Goal: Check status: Check status

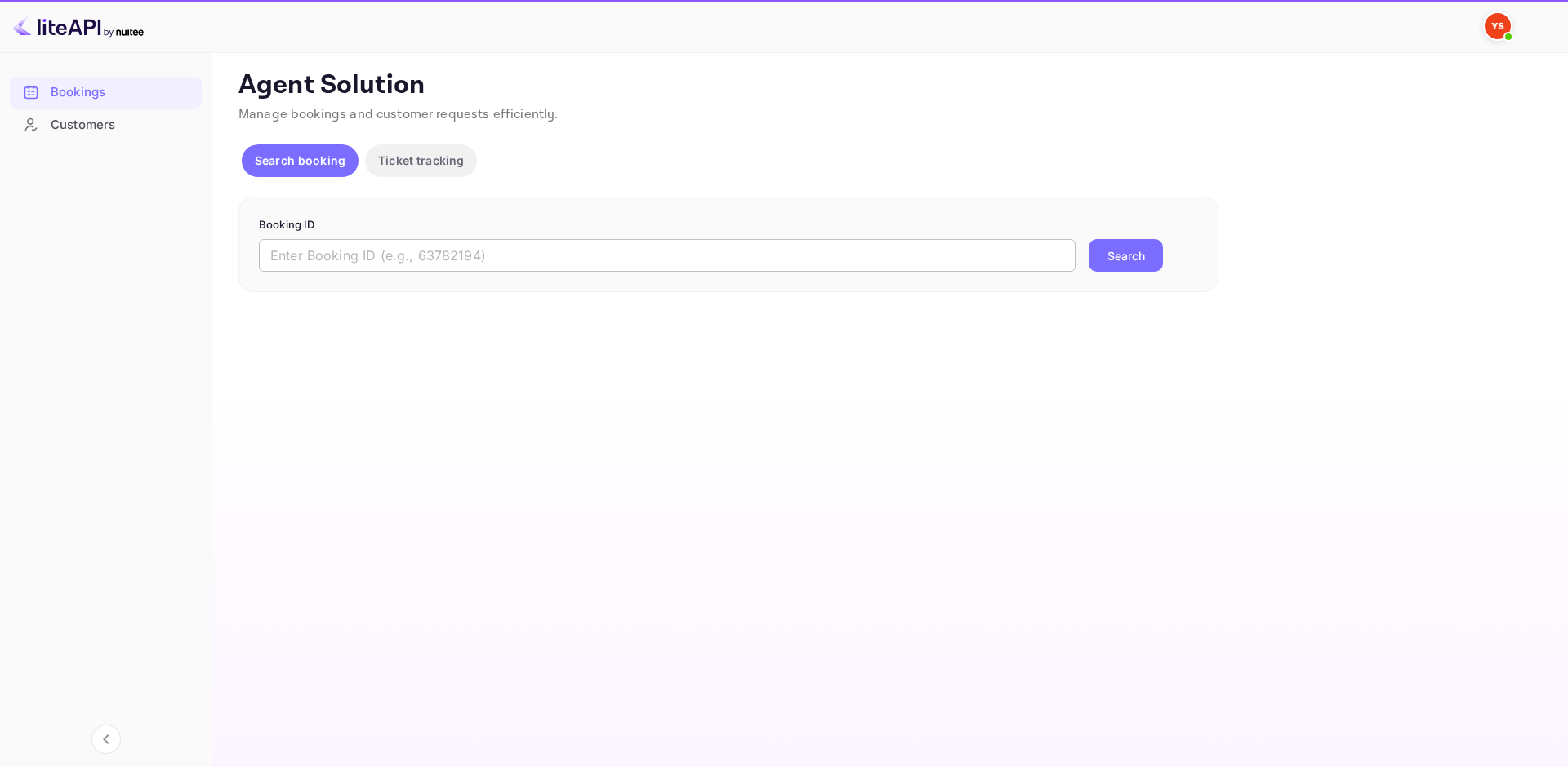
click at [342, 254] on input "text" at bounding box center [667, 255] width 817 height 32
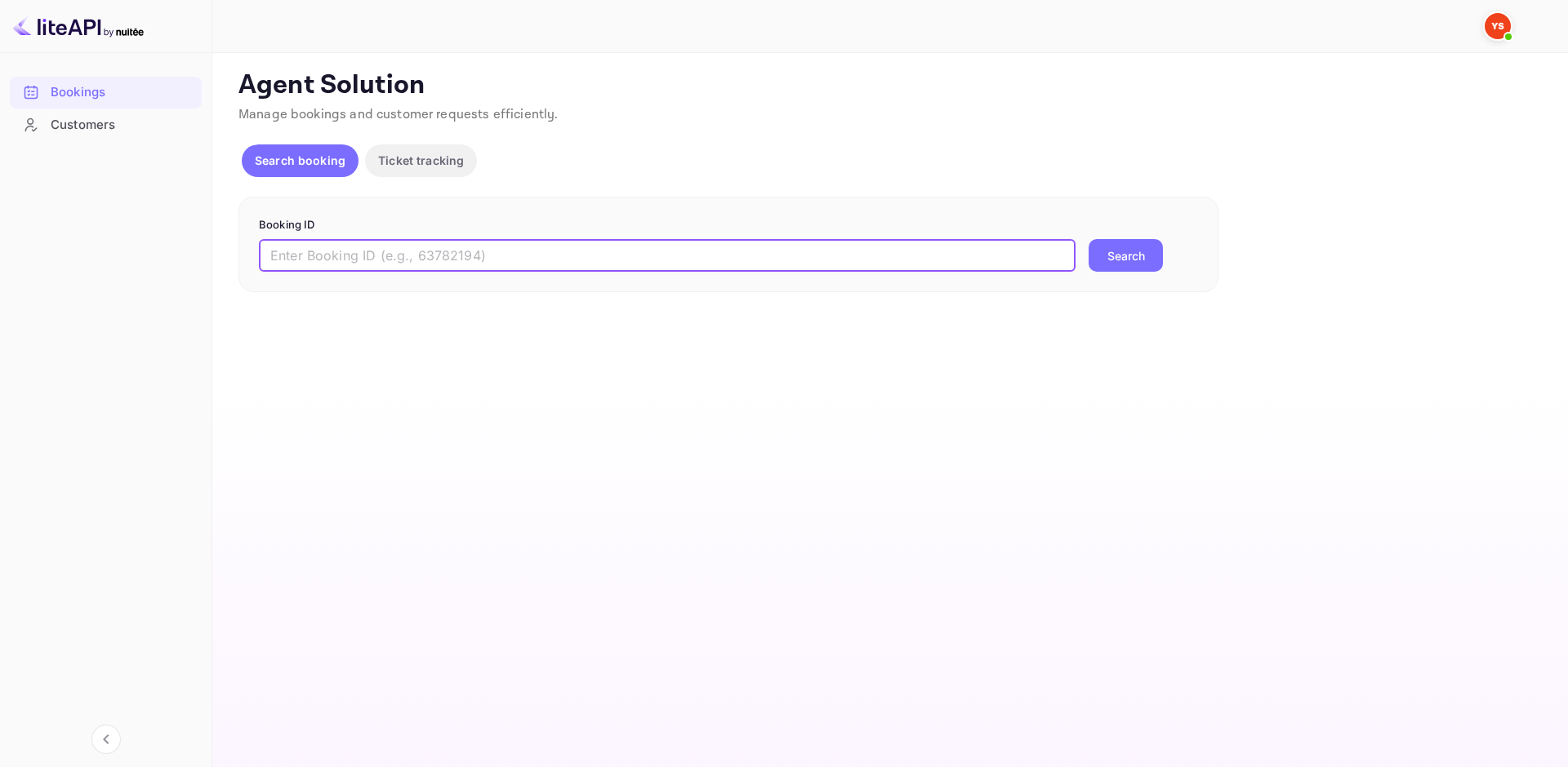
paste input "8441618"
type input "8441618"
click at [1106, 255] on button "Search" at bounding box center [1125, 255] width 75 height 32
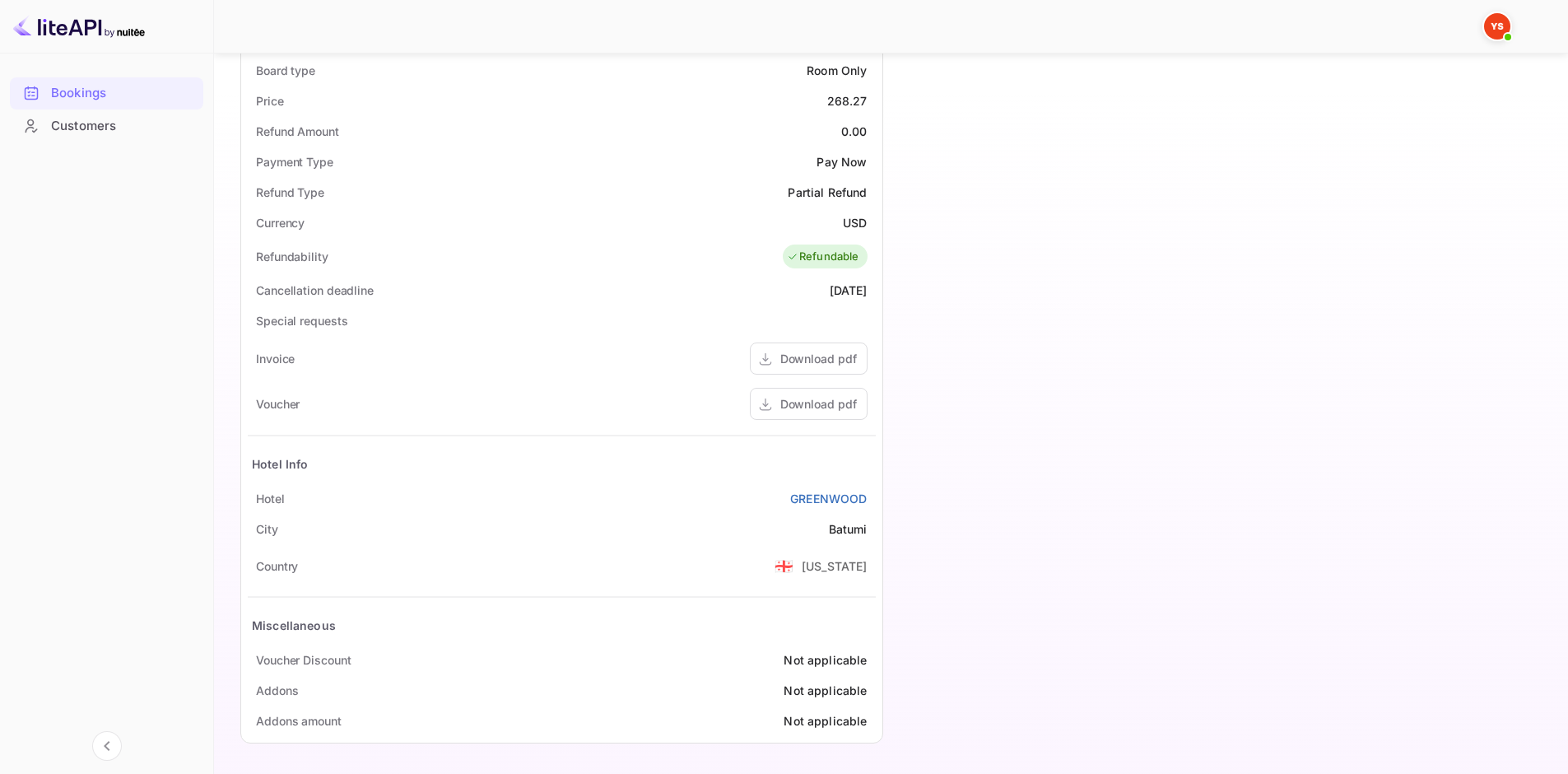
scroll to position [553, 0]
click at [815, 401] on div "Download pdf" at bounding box center [818, 402] width 77 height 17
click at [816, 402] on div "Download pdf" at bounding box center [818, 402] width 77 height 17
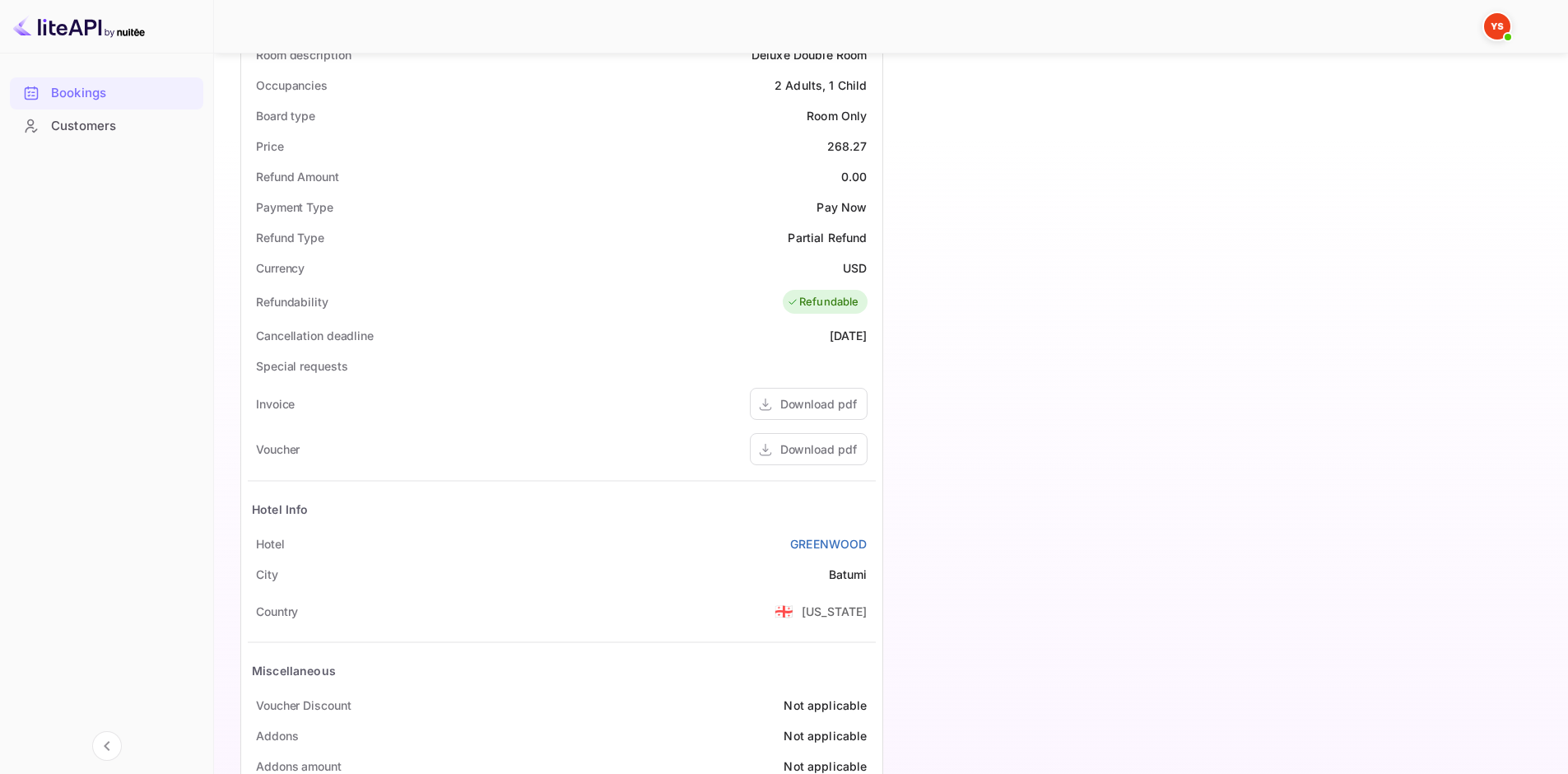
scroll to position [0, 0]
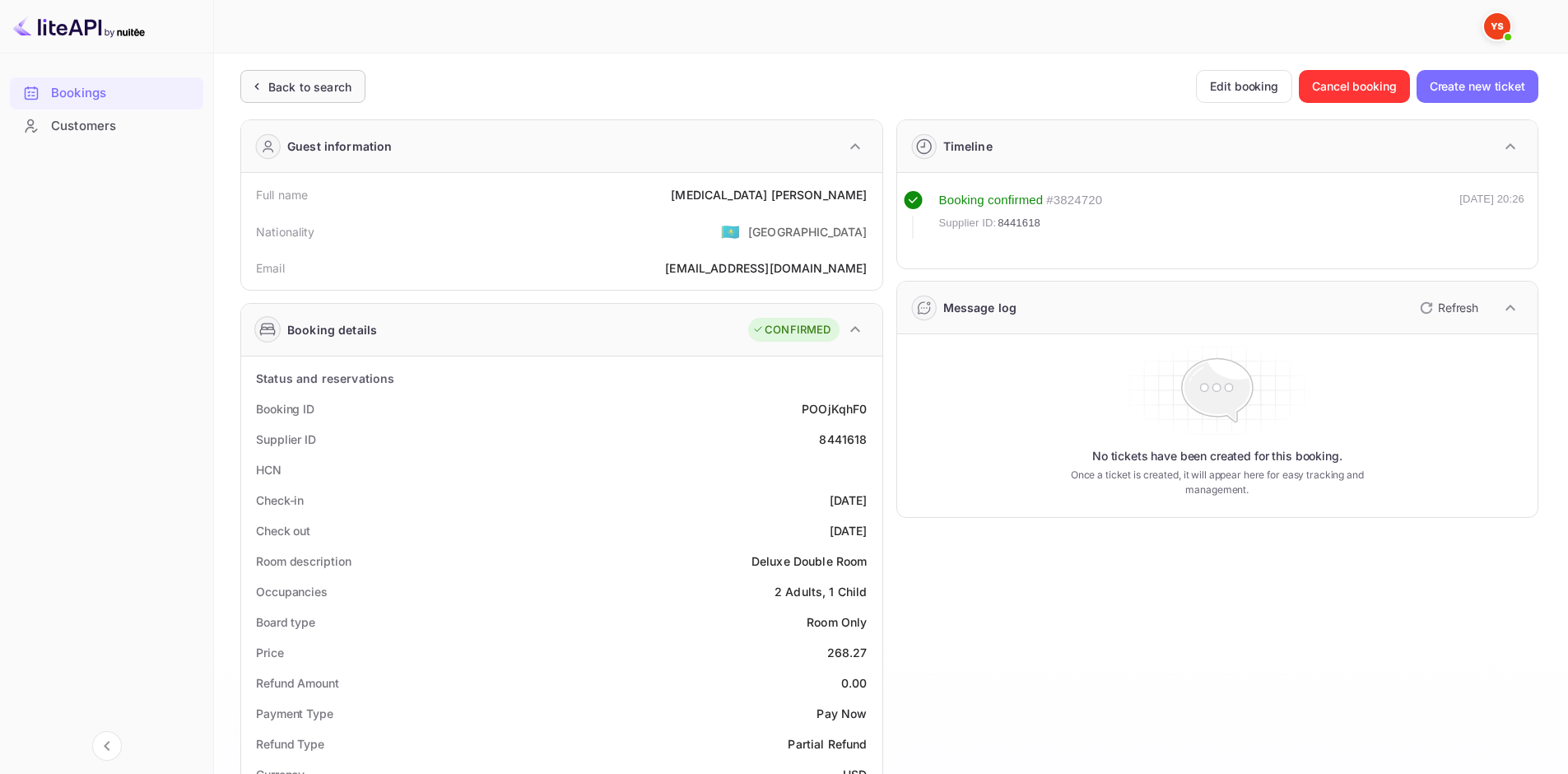
click at [328, 92] on div "Back to search" at bounding box center [310, 86] width 83 height 17
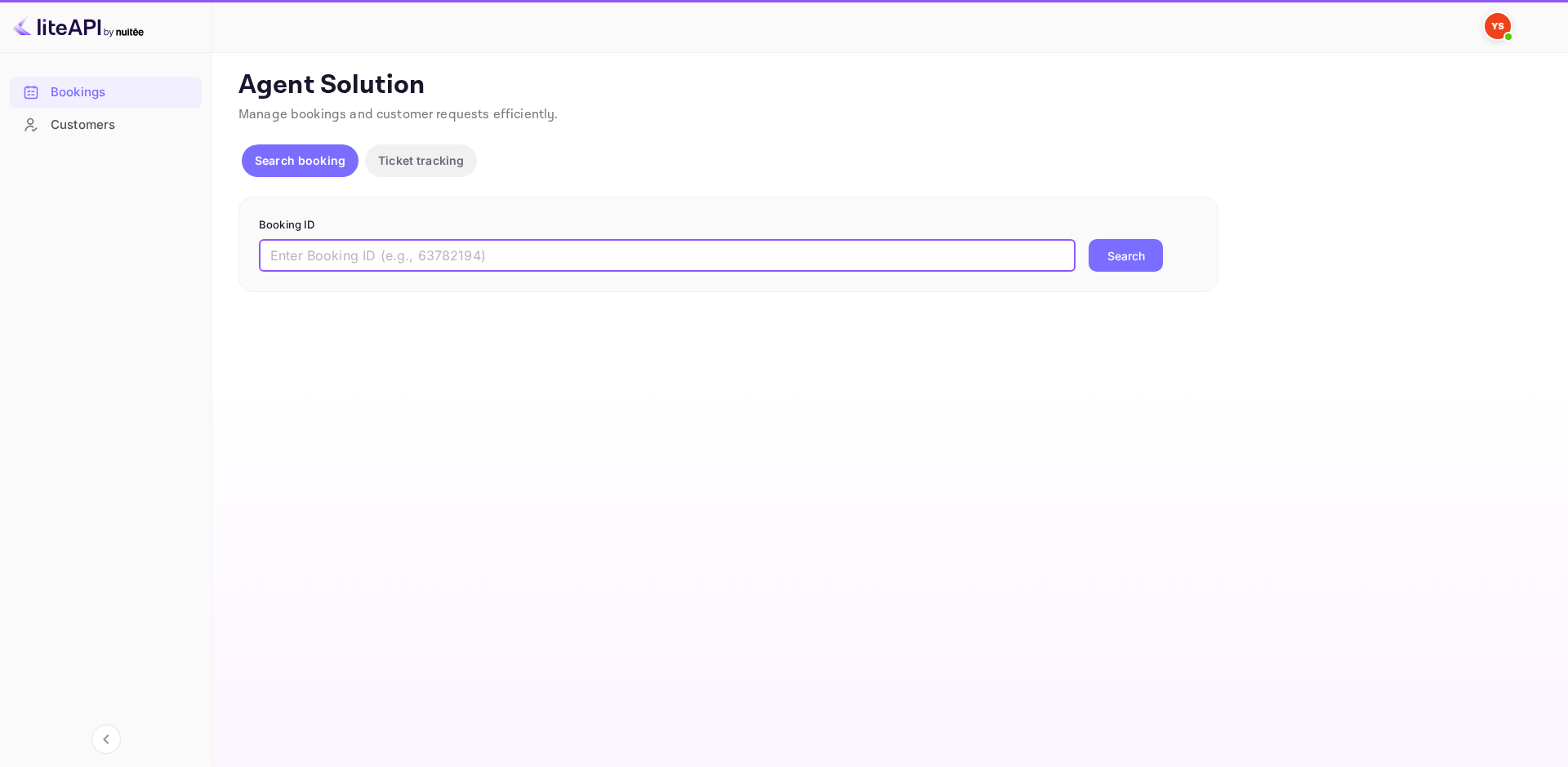
click at [728, 271] on input "text" at bounding box center [667, 255] width 817 height 32
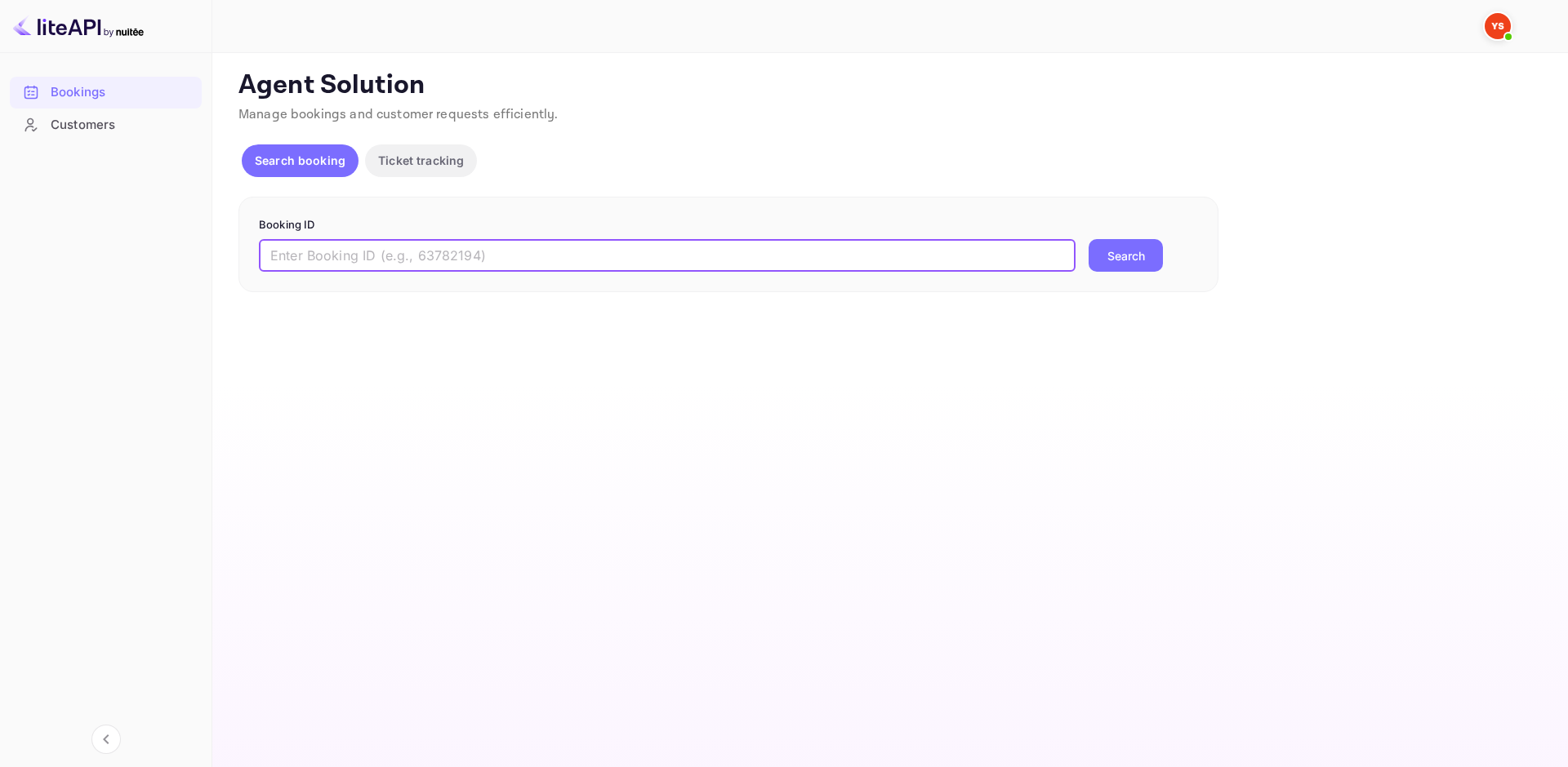
paste input "8441618"
type input "8441618"
click at [1120, 251] on button "Search" at bounding box center [1125, 255] width 75 height 32
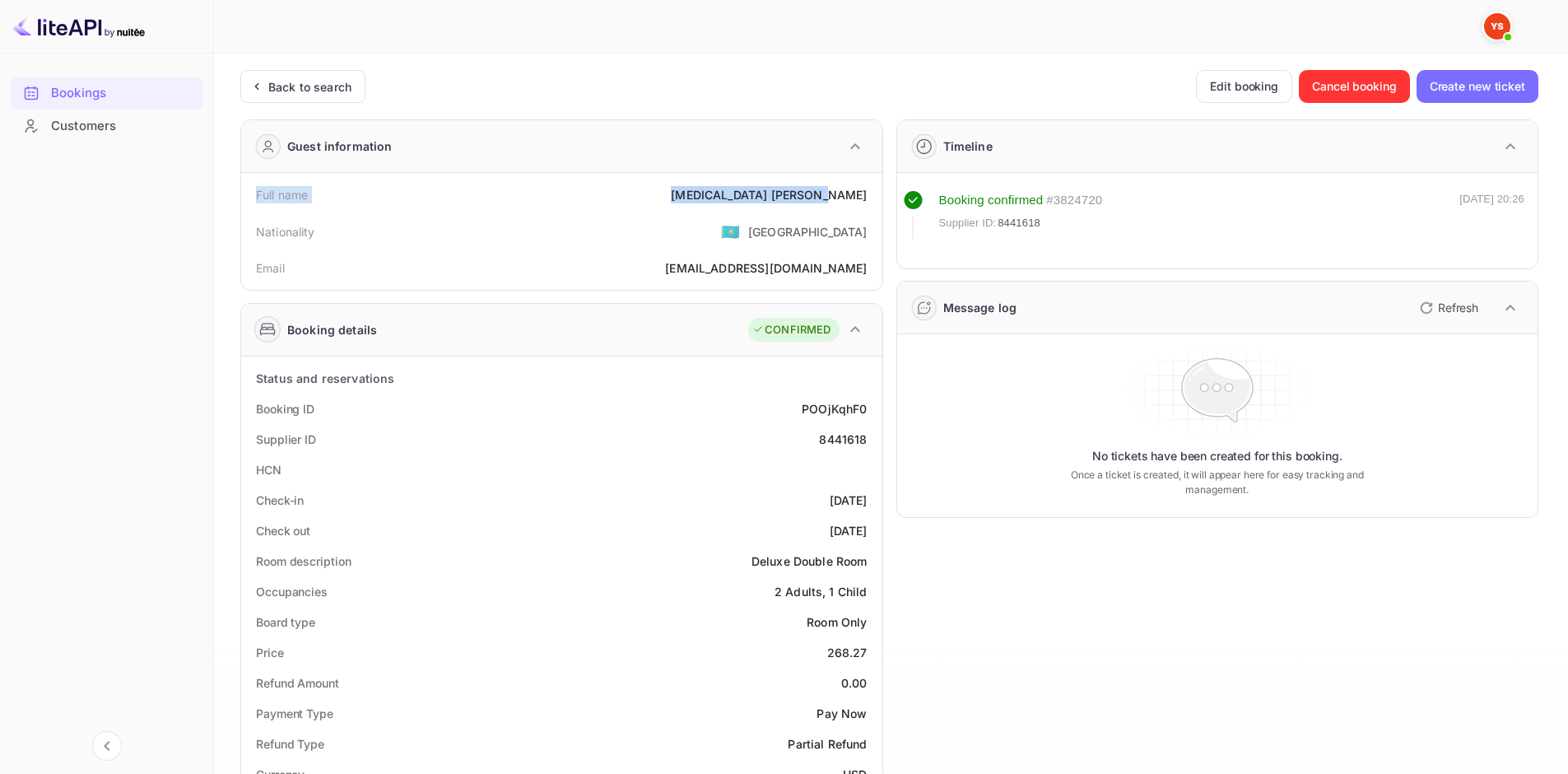
drag, startPoint x: 248, startPoint y: 194, endPoint x: 865, endPoint y: 193, distance: 617.0
click at [865, 193] on div "Full name [MEDICAL_DATA][PERSON_NAME]" at bounding box center [561, 195] width 628 height 31
copy div "Full name [MEDICAL_DATA][PERSON_NAME]"
drag, startPoint x: 255, startPoint y: 397, endPoint x: 875, endPoint y: 440, distance: 621.5
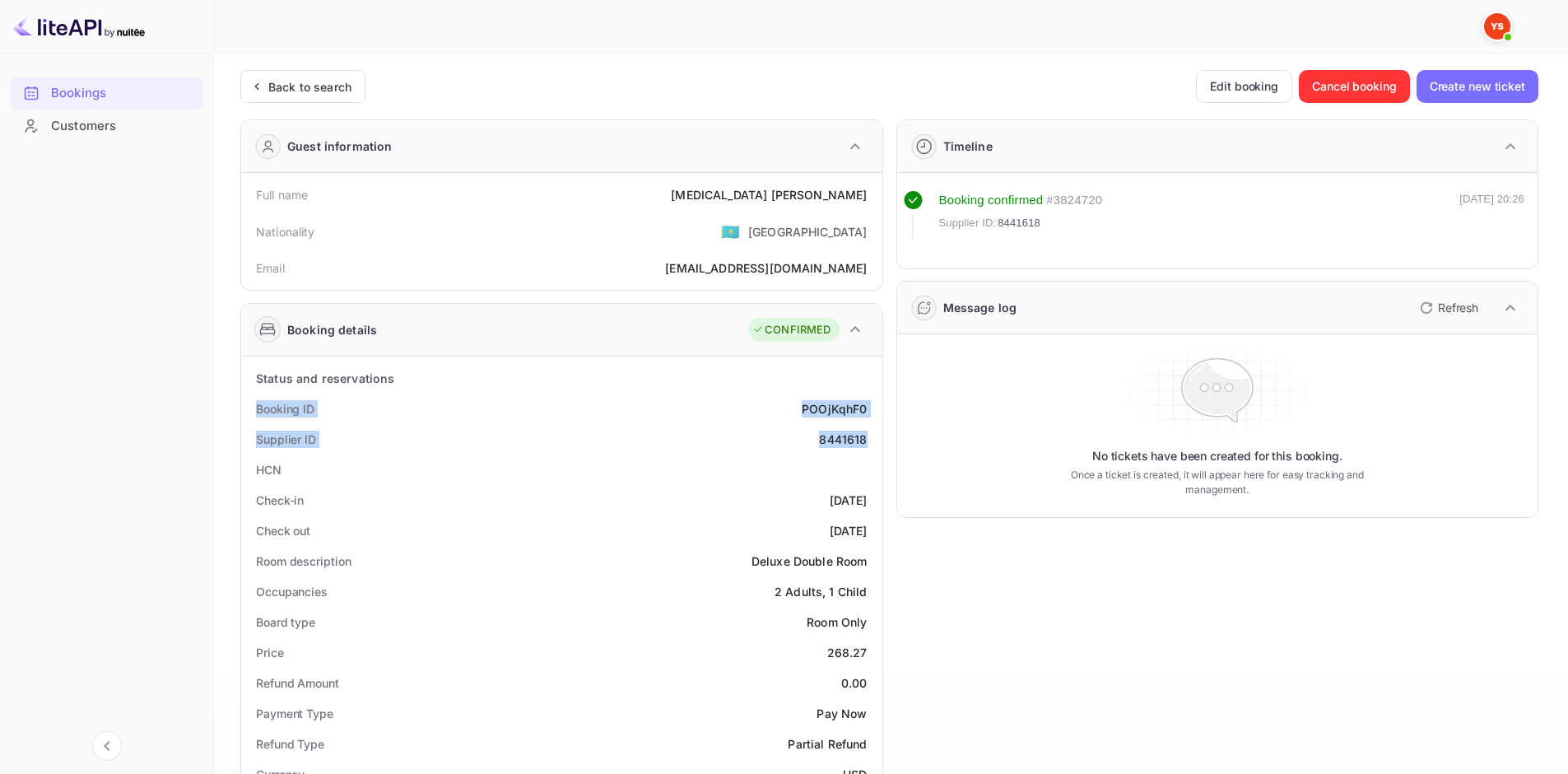
copy div "Booking ID POOjKqhF0 Supplier ID 8441618"
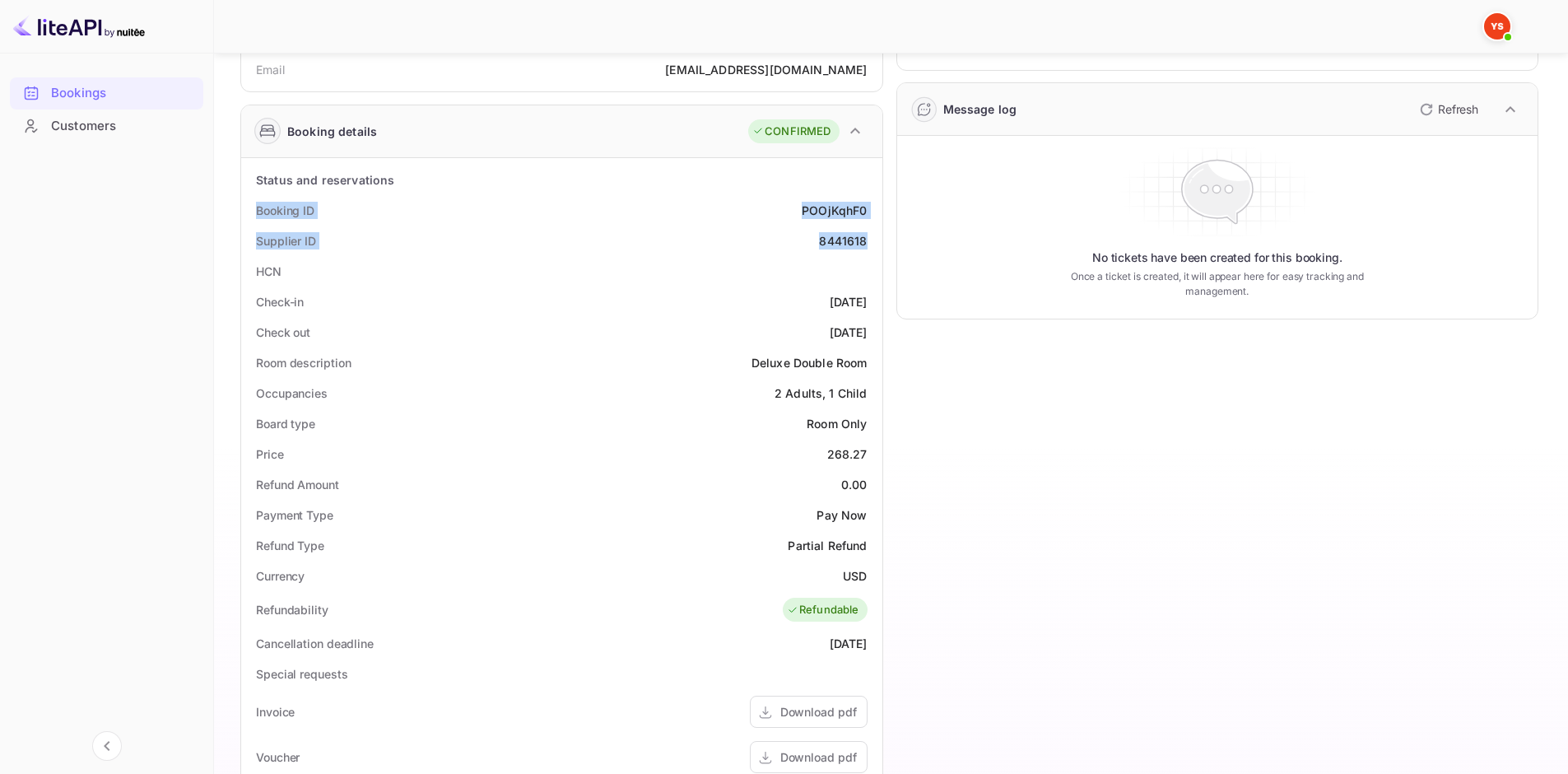
scroll to position [247, 0]
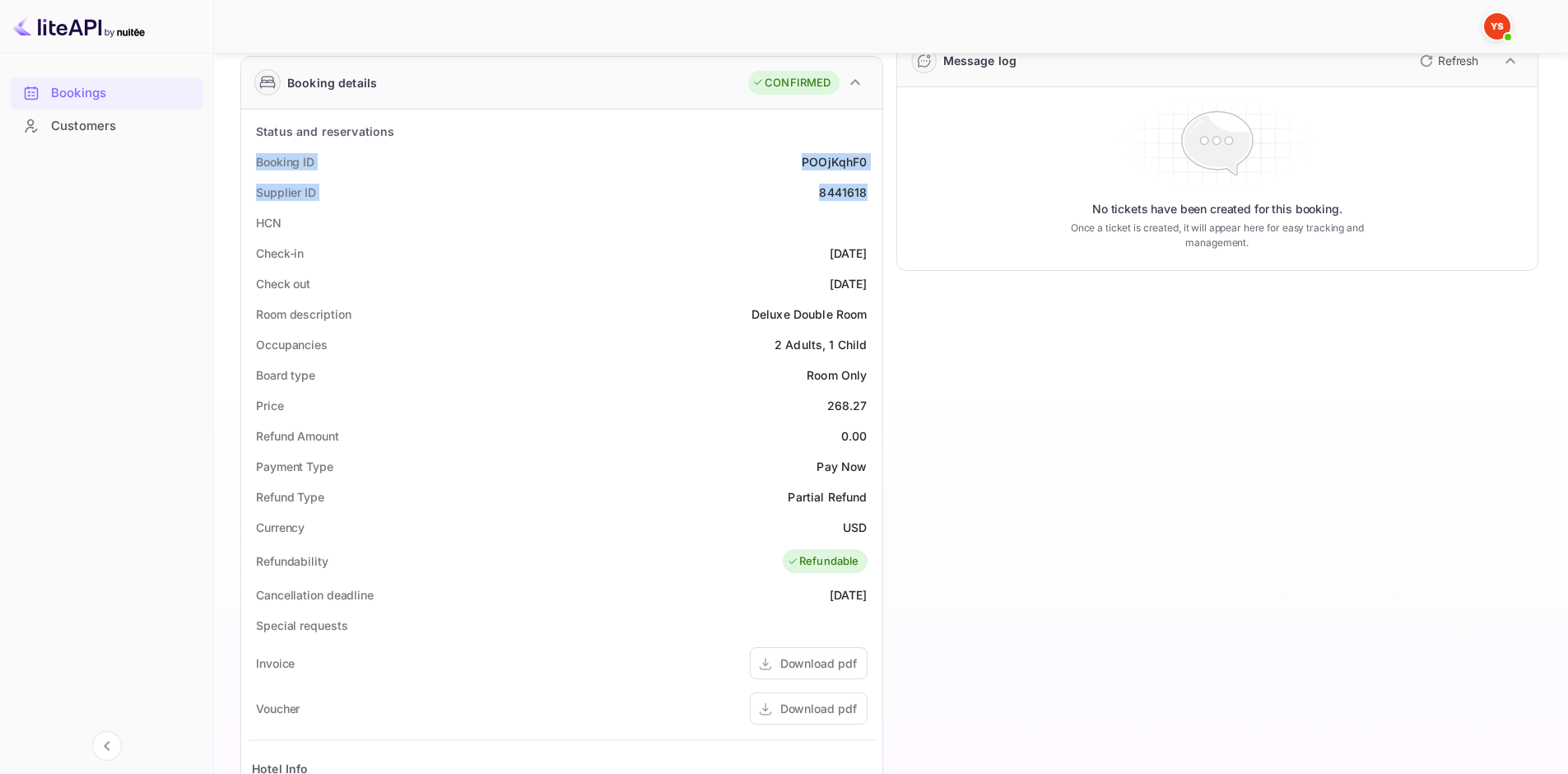
drag, startPoint x: 255, startPoint y: 247, endPoint x: 878, endPoint y: 276, distance: 623.7
click at [878, 276] on div "Status and reservations Booking ID POOjKqhF0 Supplier ID 8441618 HCN Check-in […" at bounding box center [562, 578] width 641 height 938
copy div "Check-in [DATE] Check out [DATE]"
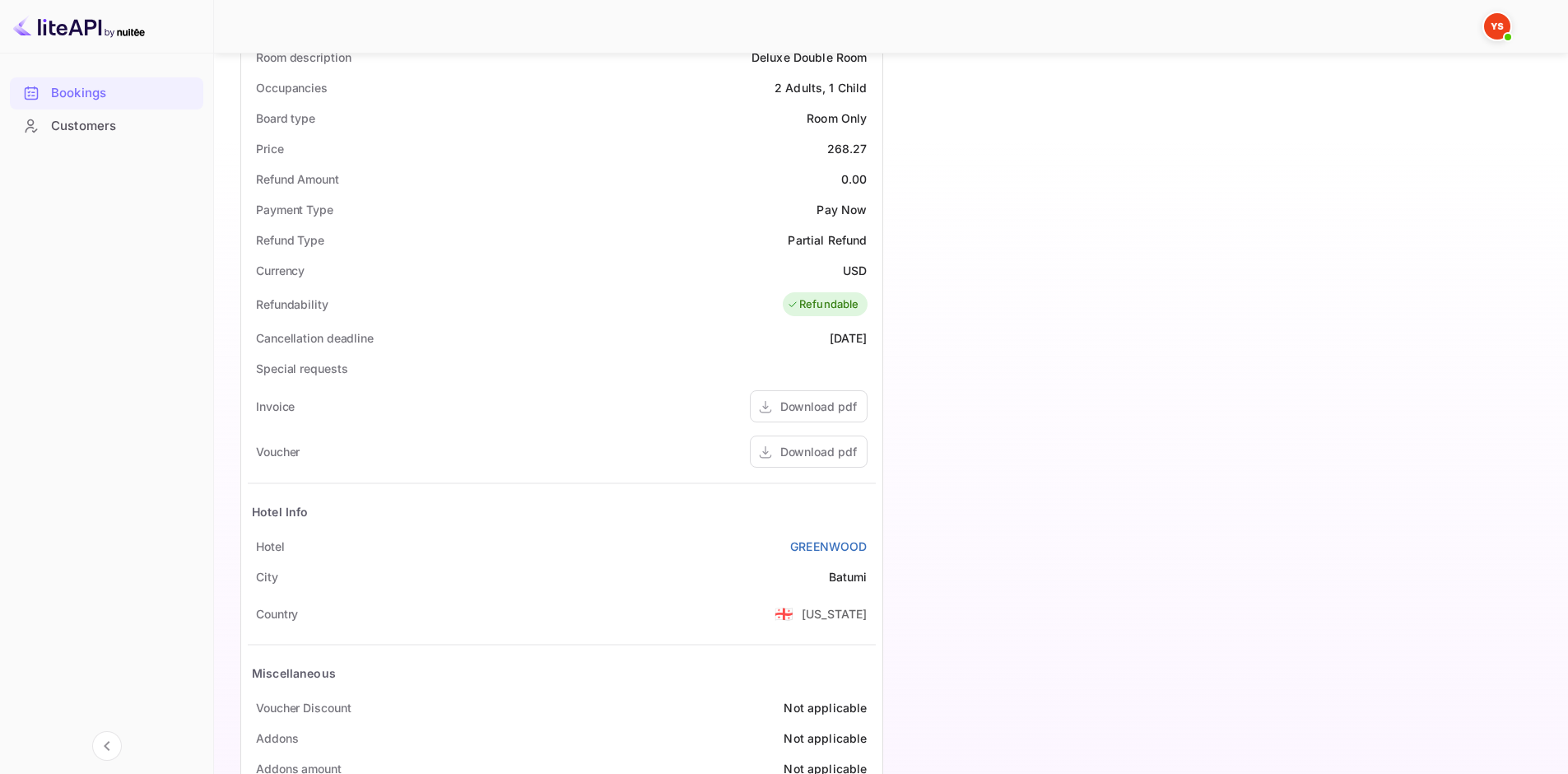
scroll to position [553, 0]
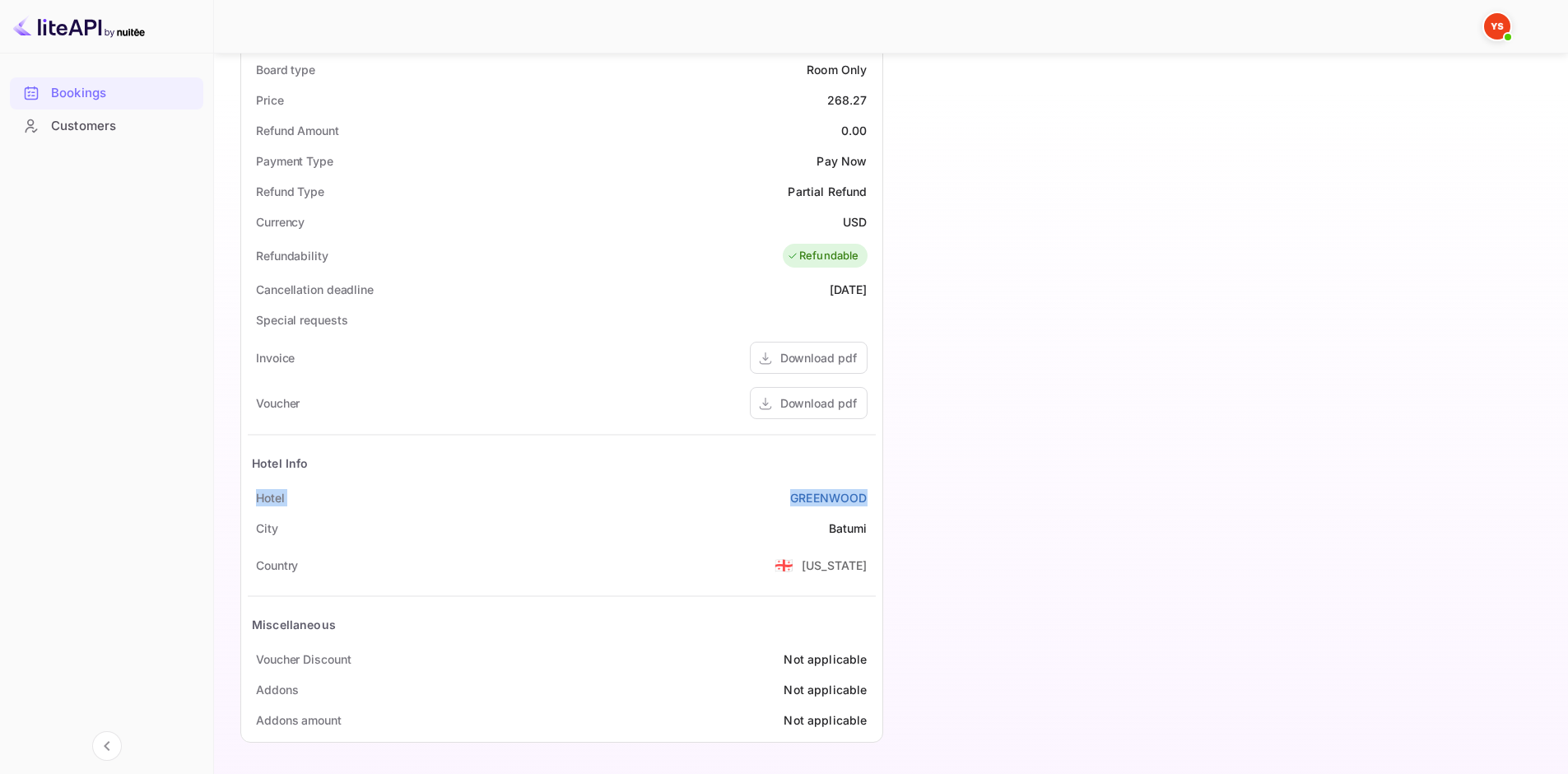
drag, startPoint x: 259, startPoint y: 489, endPoint x: 869, endPoint y: 495, distance: 610.0
click at [869, 495] on div "[GEOGRAPHIC_DATA]" at bounding box center [561, 498] width 628 height 31
copy div "[GEOGRAPHIC_DATA]"
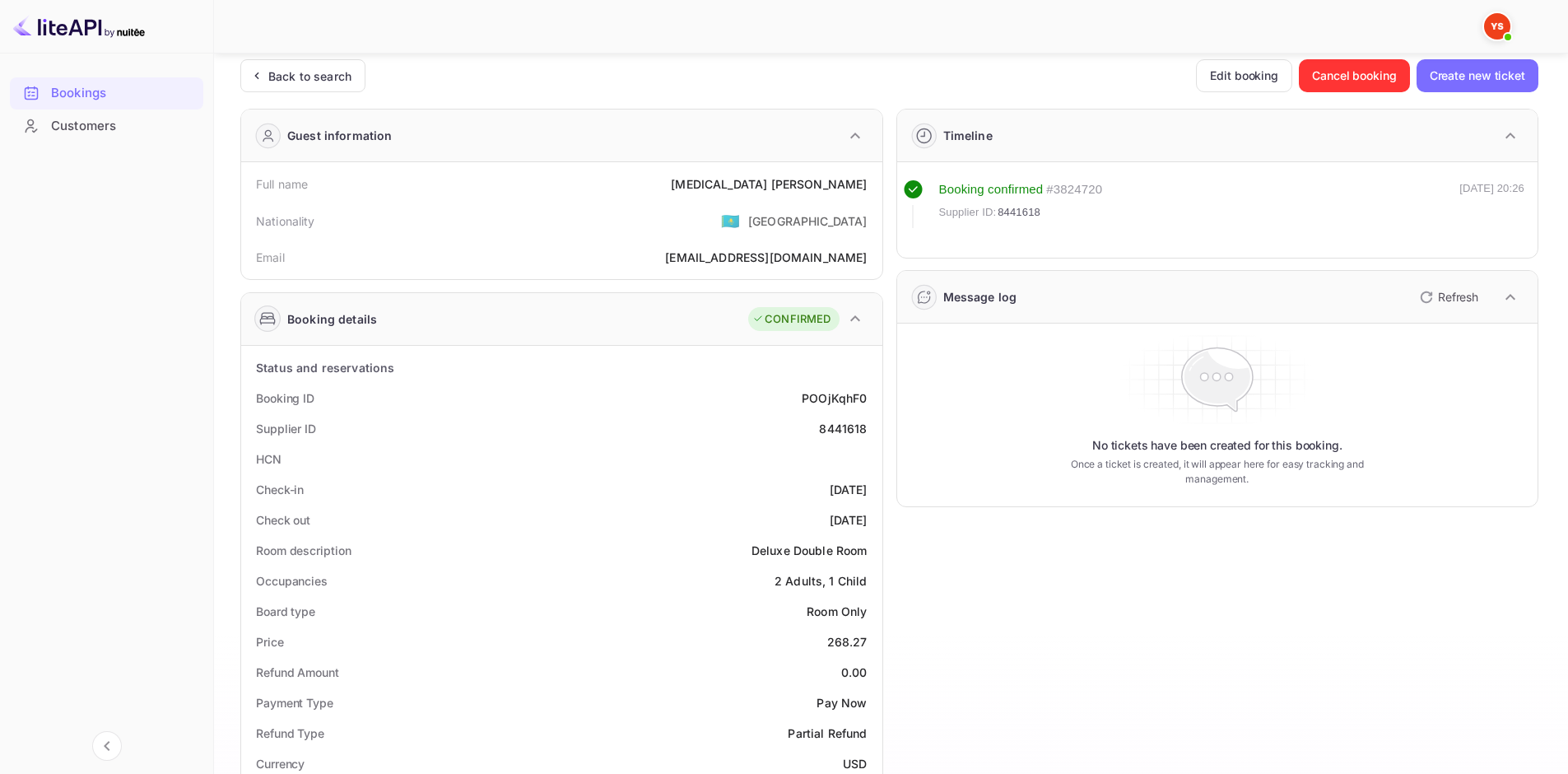
scroll to position [0, 0]
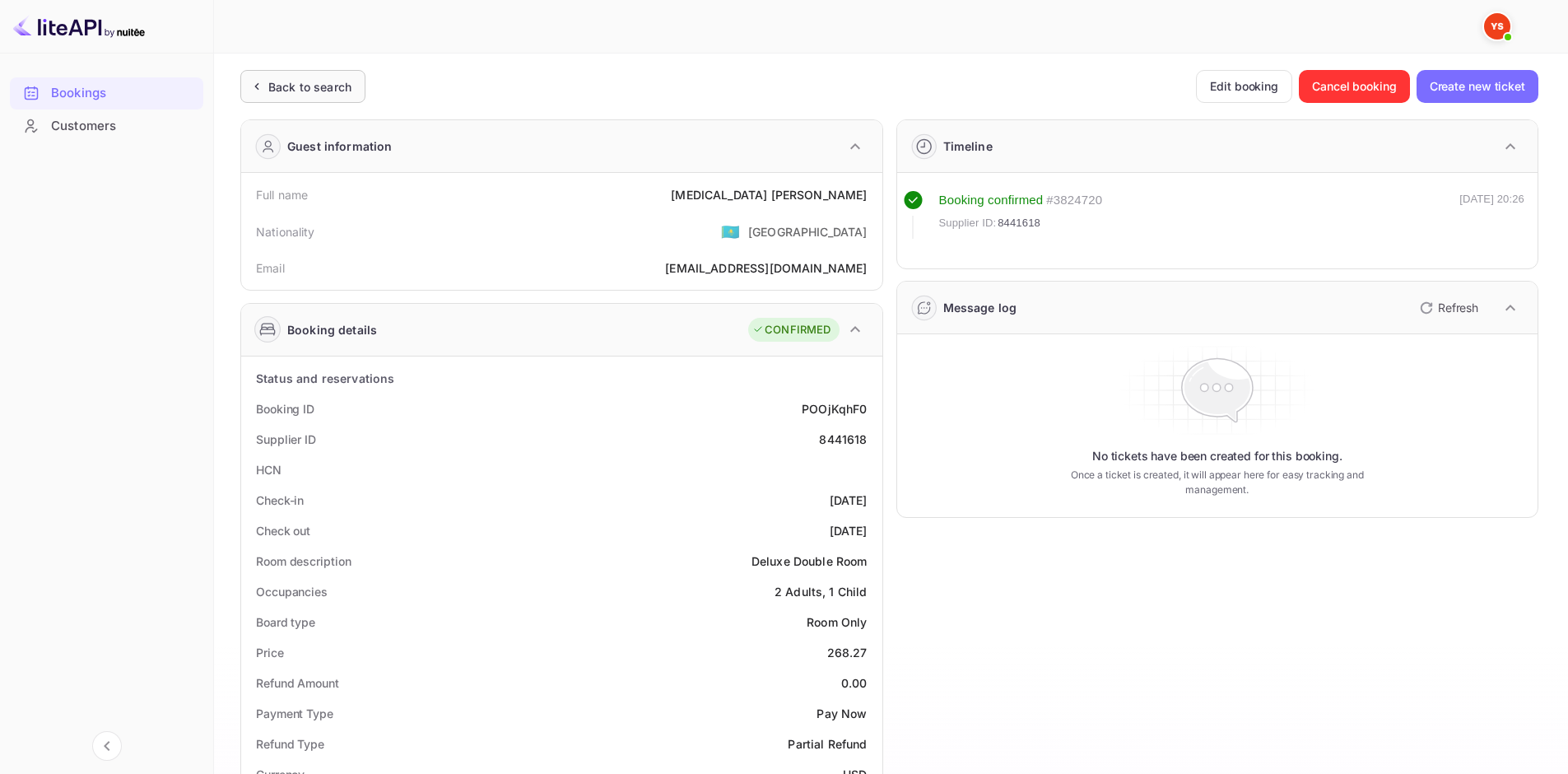
click at [339, 91] on div "Back to search" at bounding box center [310, 86] width 83 height 17
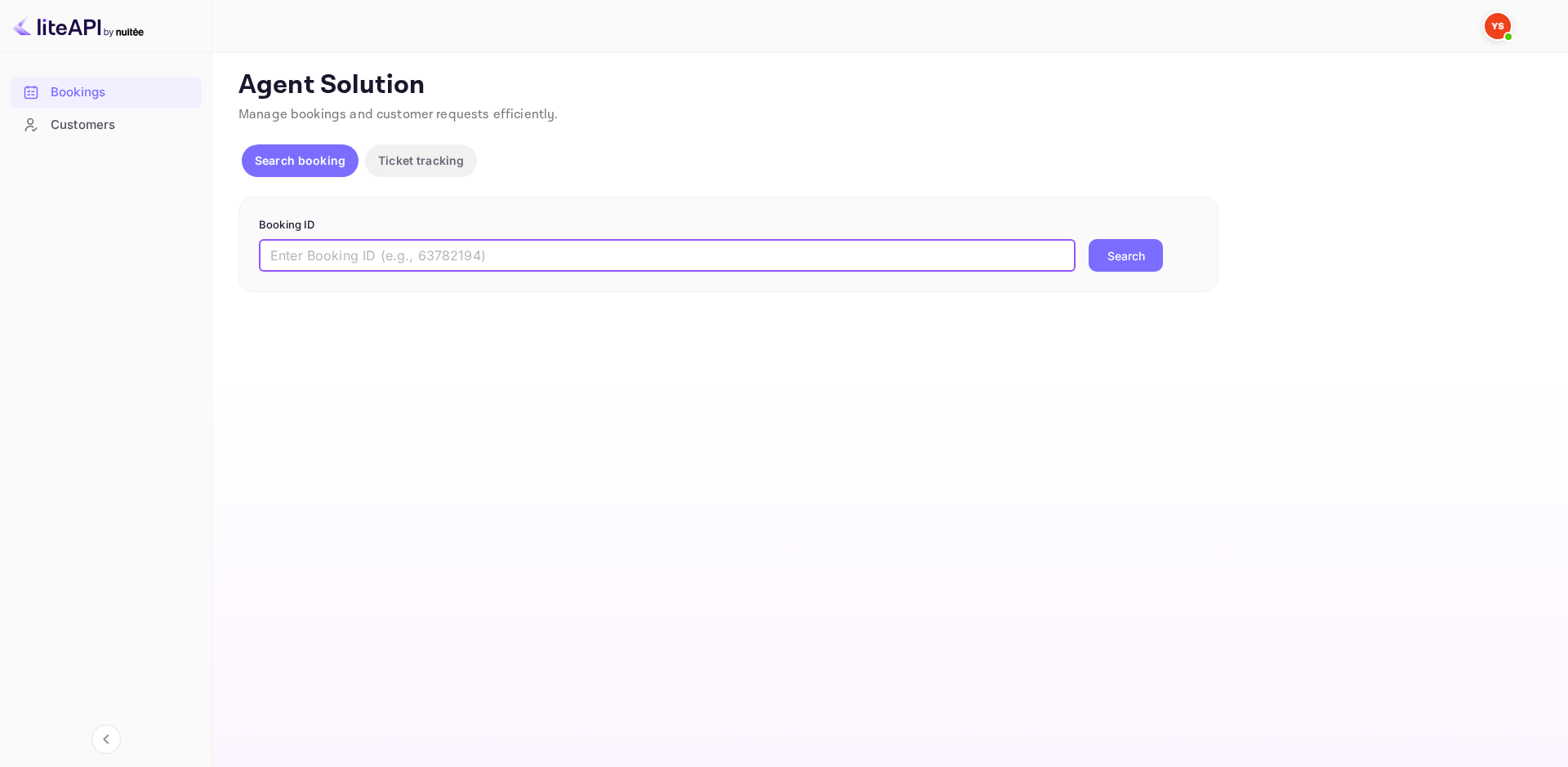
click at [425, 256] on input "text" at bounding box center [667, 255] width 817 height 32
paste input "8886084"
type input "8886084"
click at [1156, 254] on button "Search" at bounding box center [1125, 255] width 75 height 32
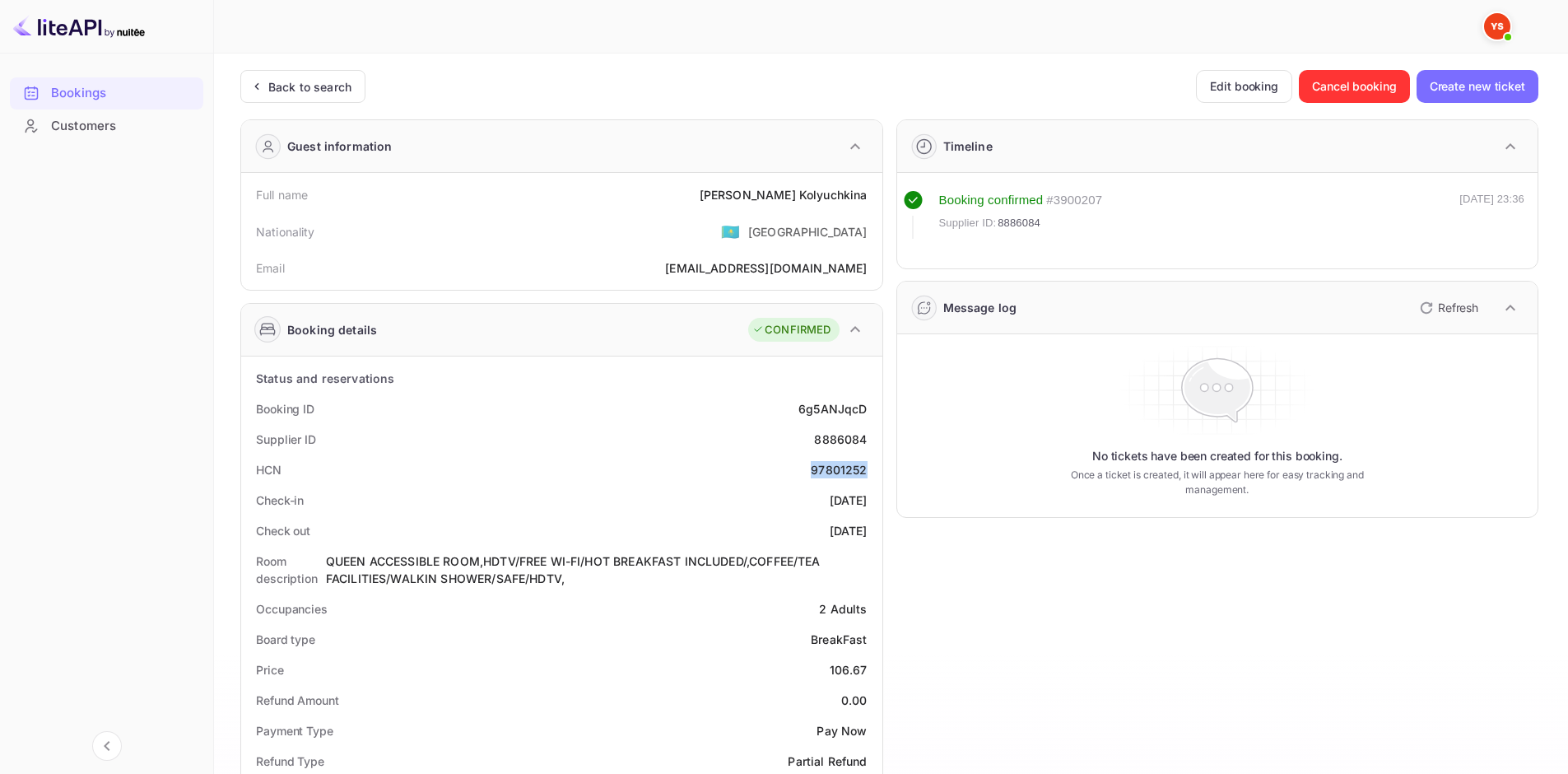
drag, startPoint x: 806, startPoint y: 470, endPoint x: 866, endPoint y: 474, distance: 60.1
click at [866, 474] on div "HCN 97801252" at bounding box center [561, 470] width 628 height 31
copy div "97801252"
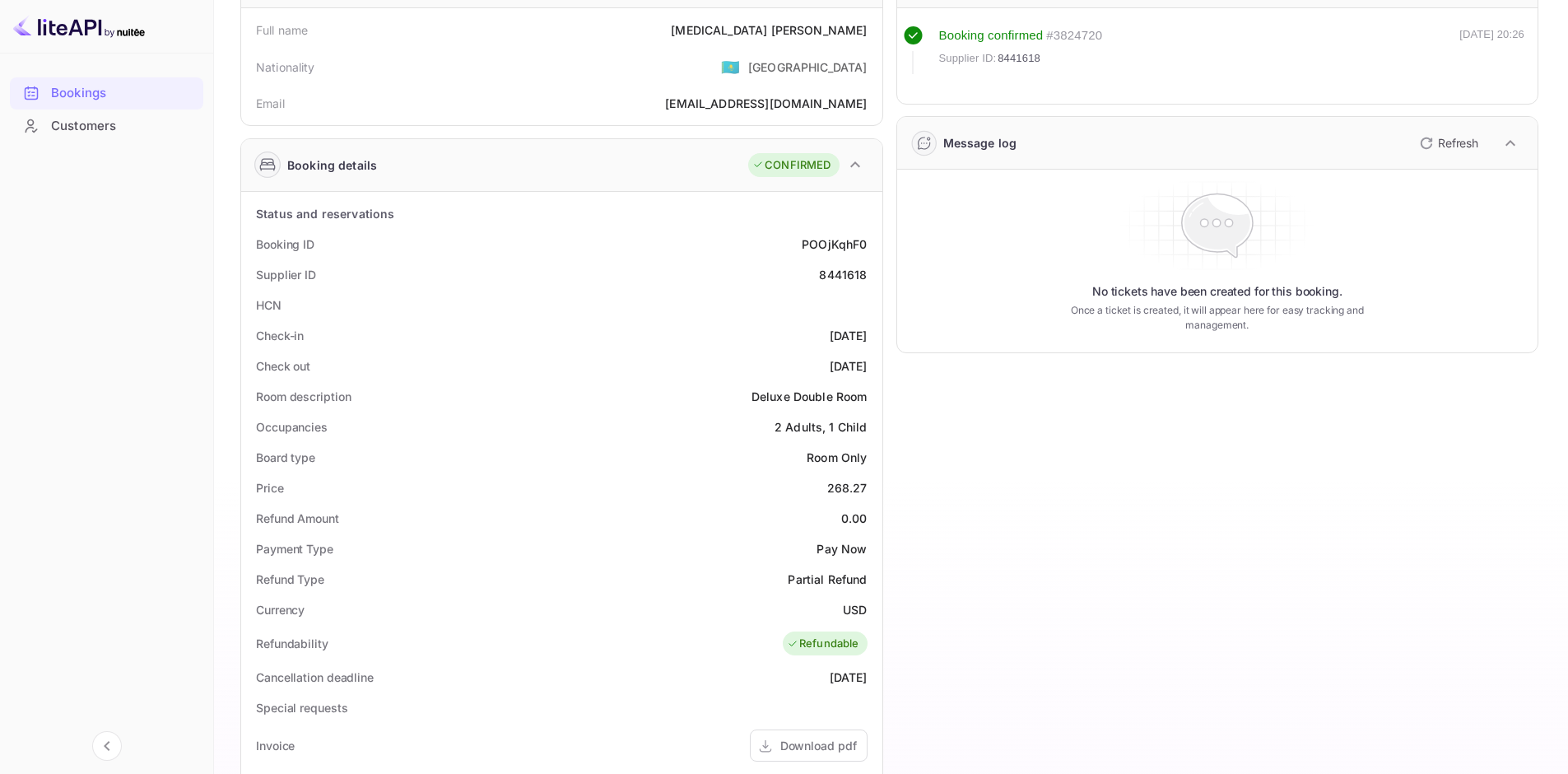
scroll to position [82, 0]
